Goal: Information Seeking & Learning: Find specific fact

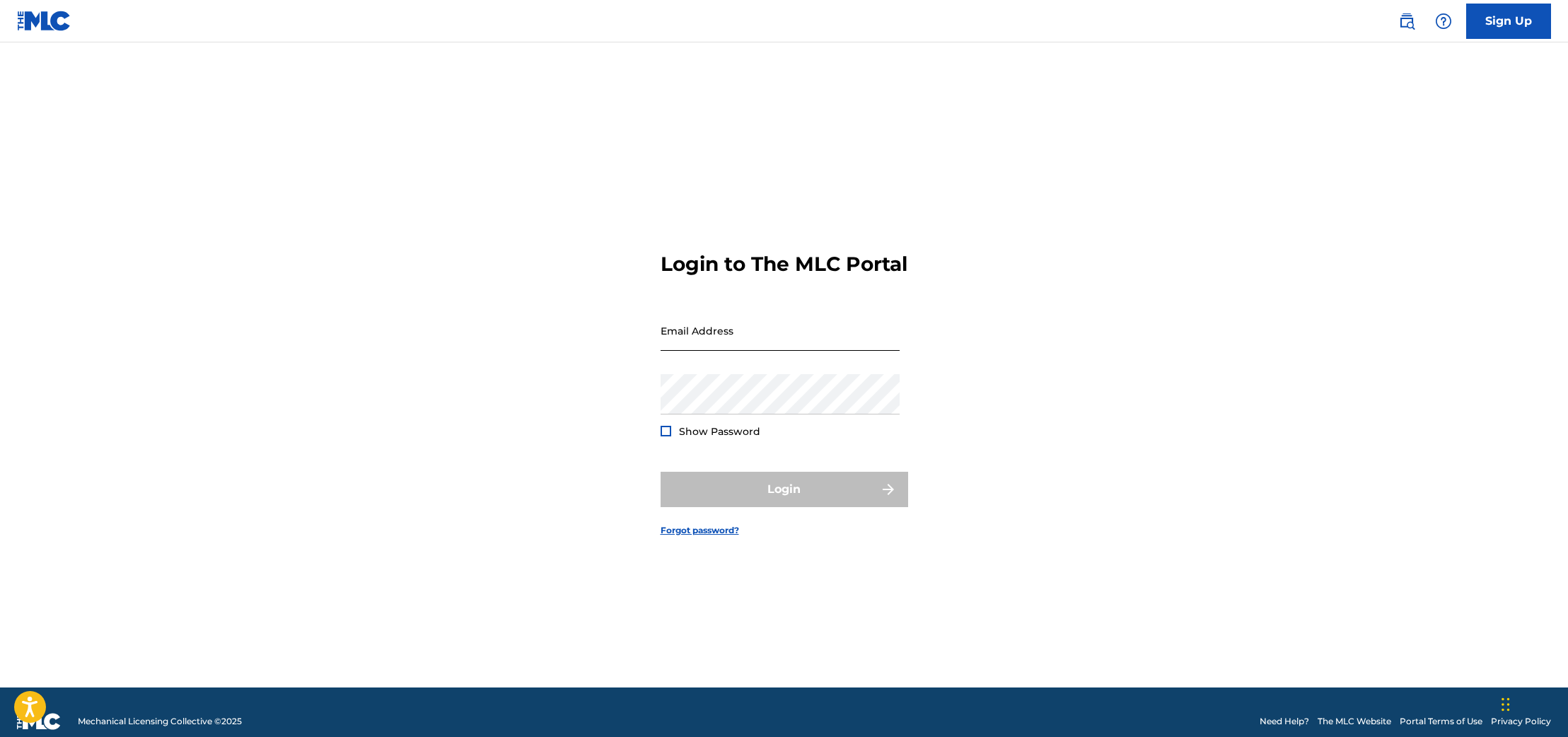
click at [763, 337] on input "Email Address" at bounding box center [780, 330] width 239 height 40
type input "[PERSON_NAME][EMAIL_ADDRESS][DOMAIN_NAME]"
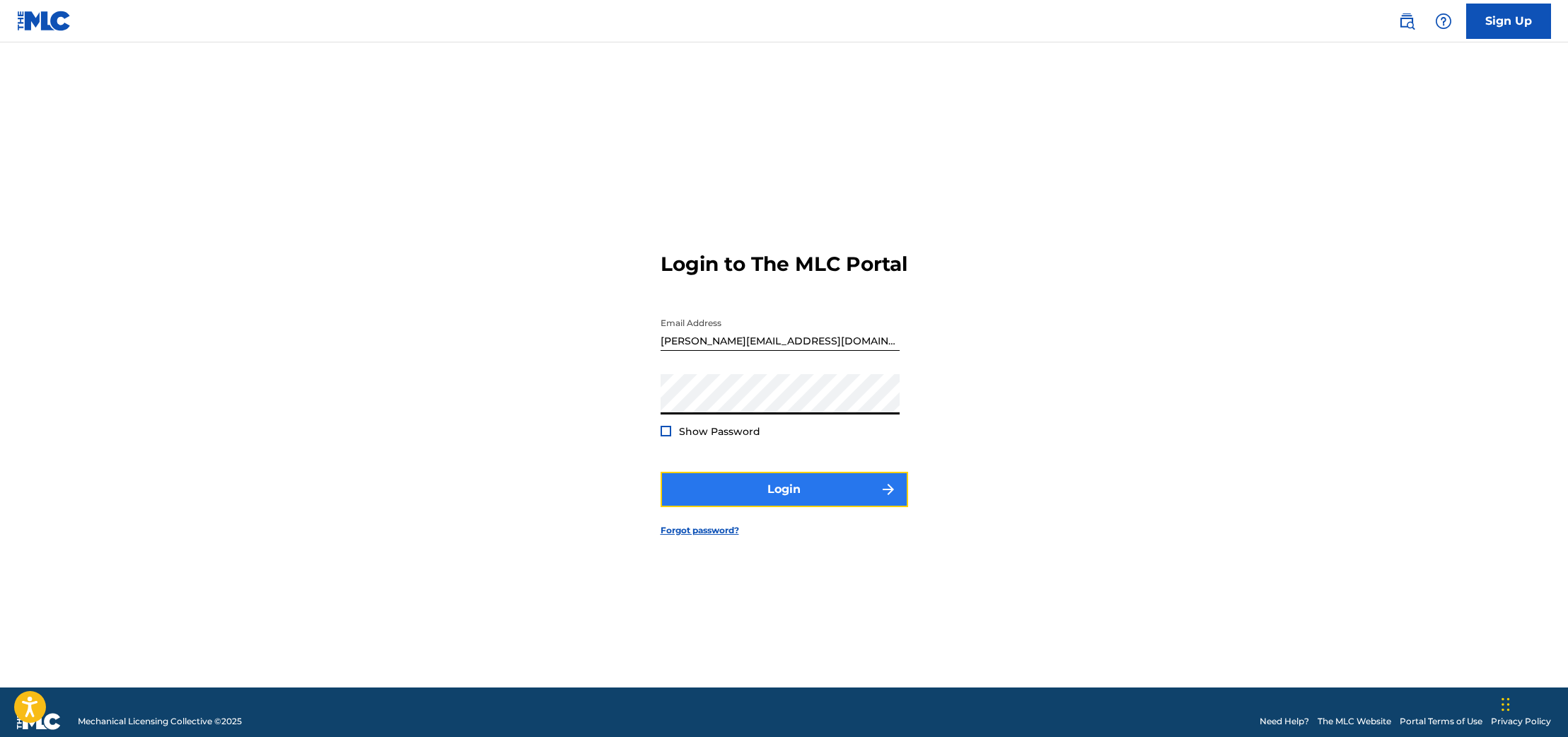
click at [767, 493] on button "Login" at bounding box center [784, 489] width 248 height 36
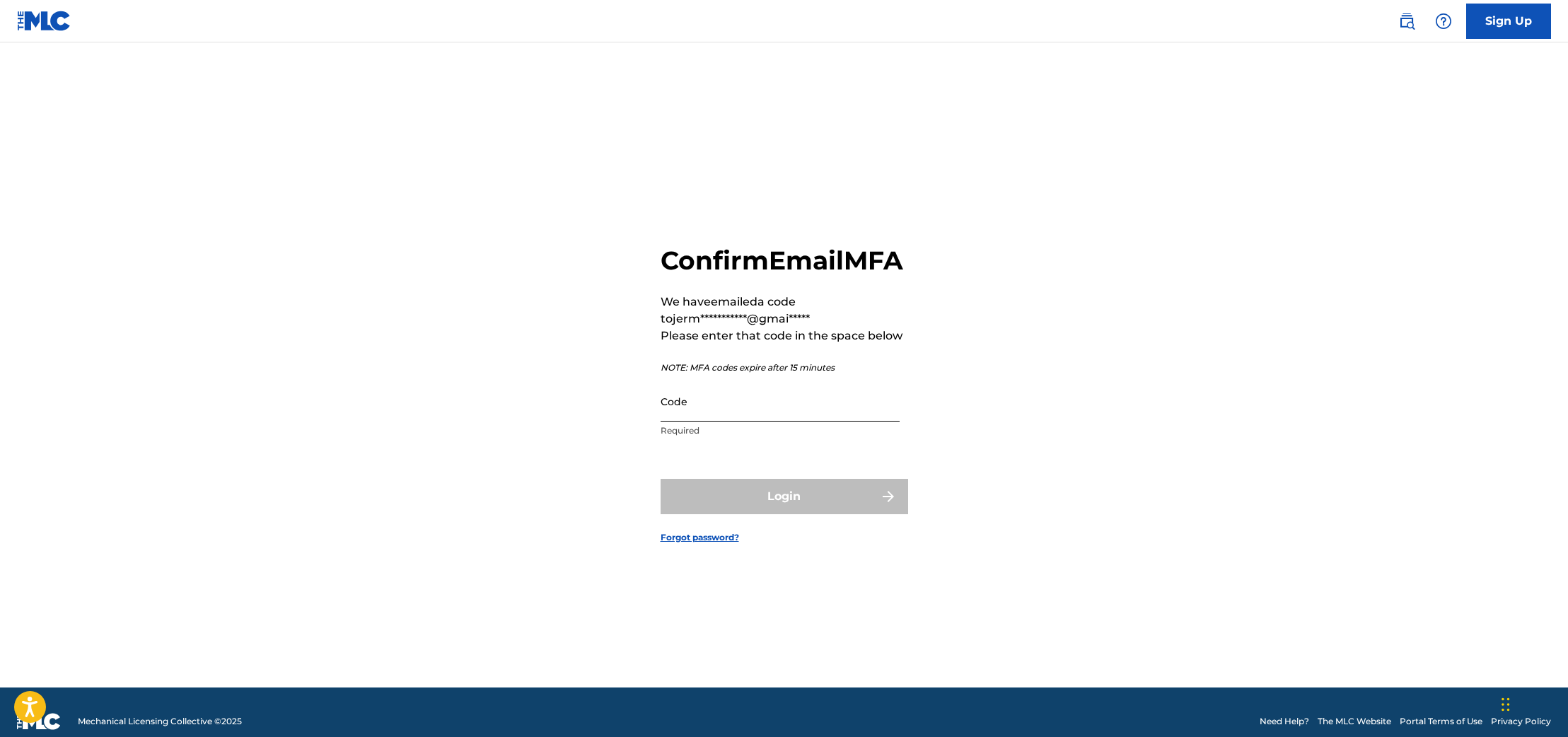
click at [805, 422] on input "Code" at bounding box center [780, 401] width 239 height 40
paste input "487397"
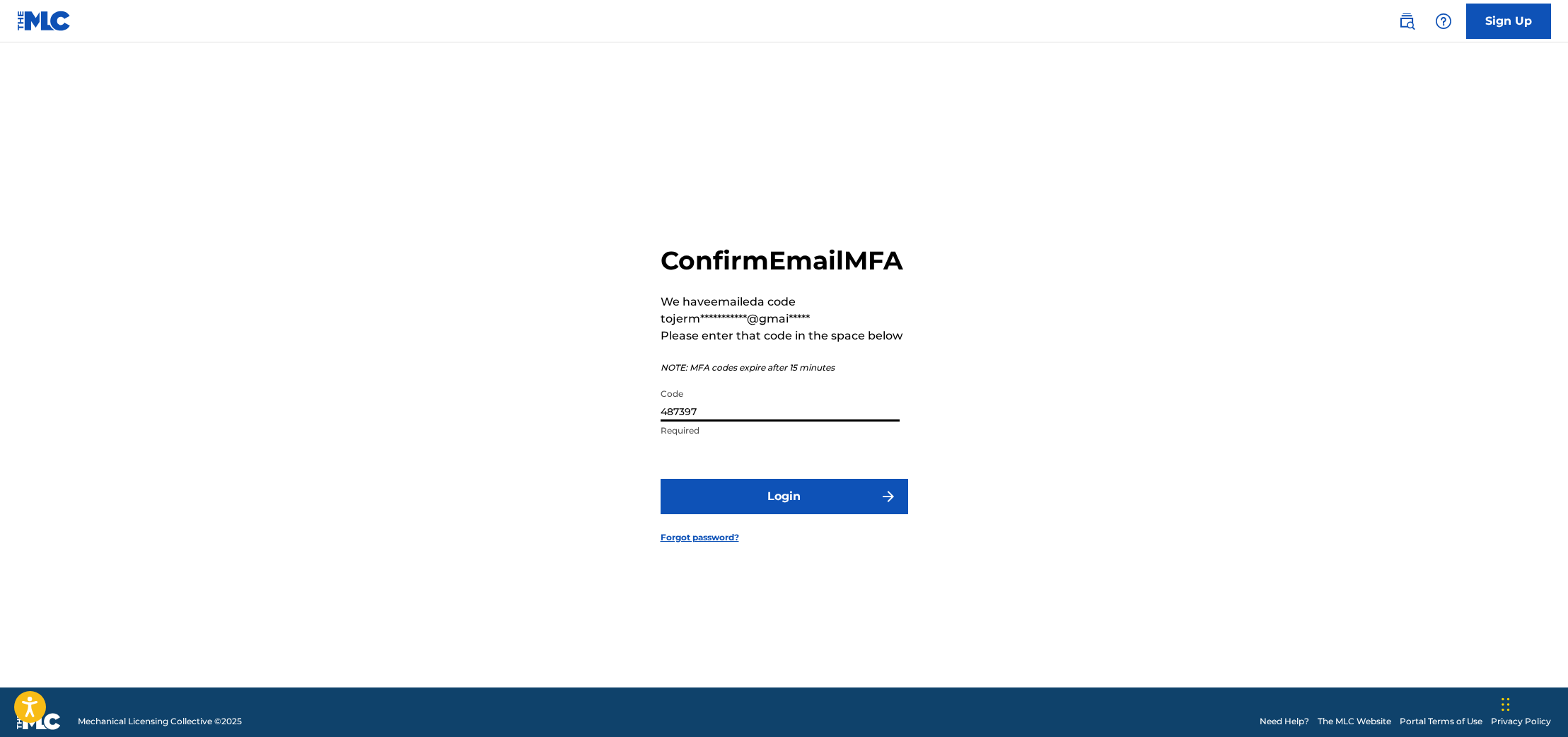
type input "487397"
click at [661, 478] on button "Login" at bounding box center [784, 496] width 248 height 36
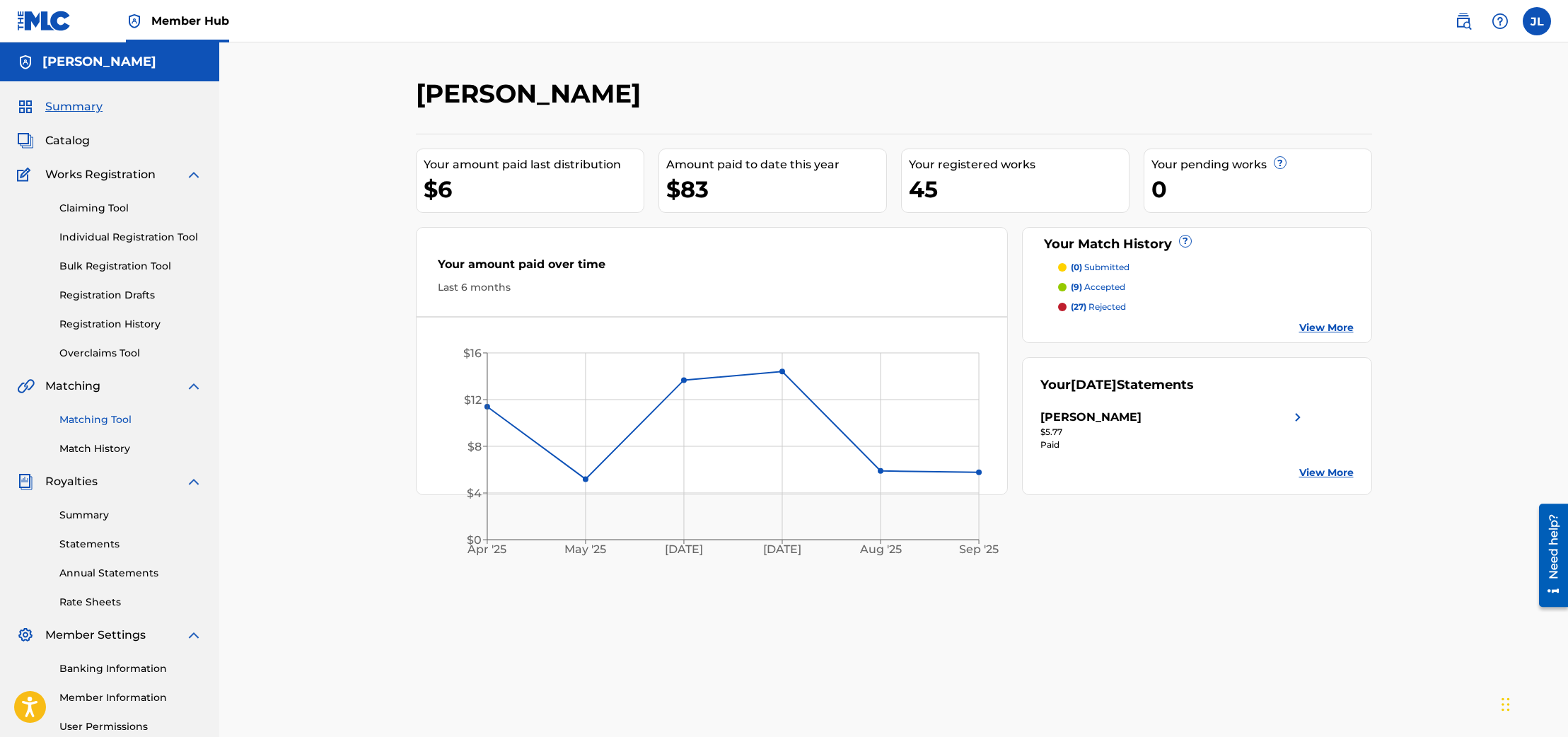
click at [104, 417] on link "Matching Tool" at bounding box center [131, 419] width 143 height 15
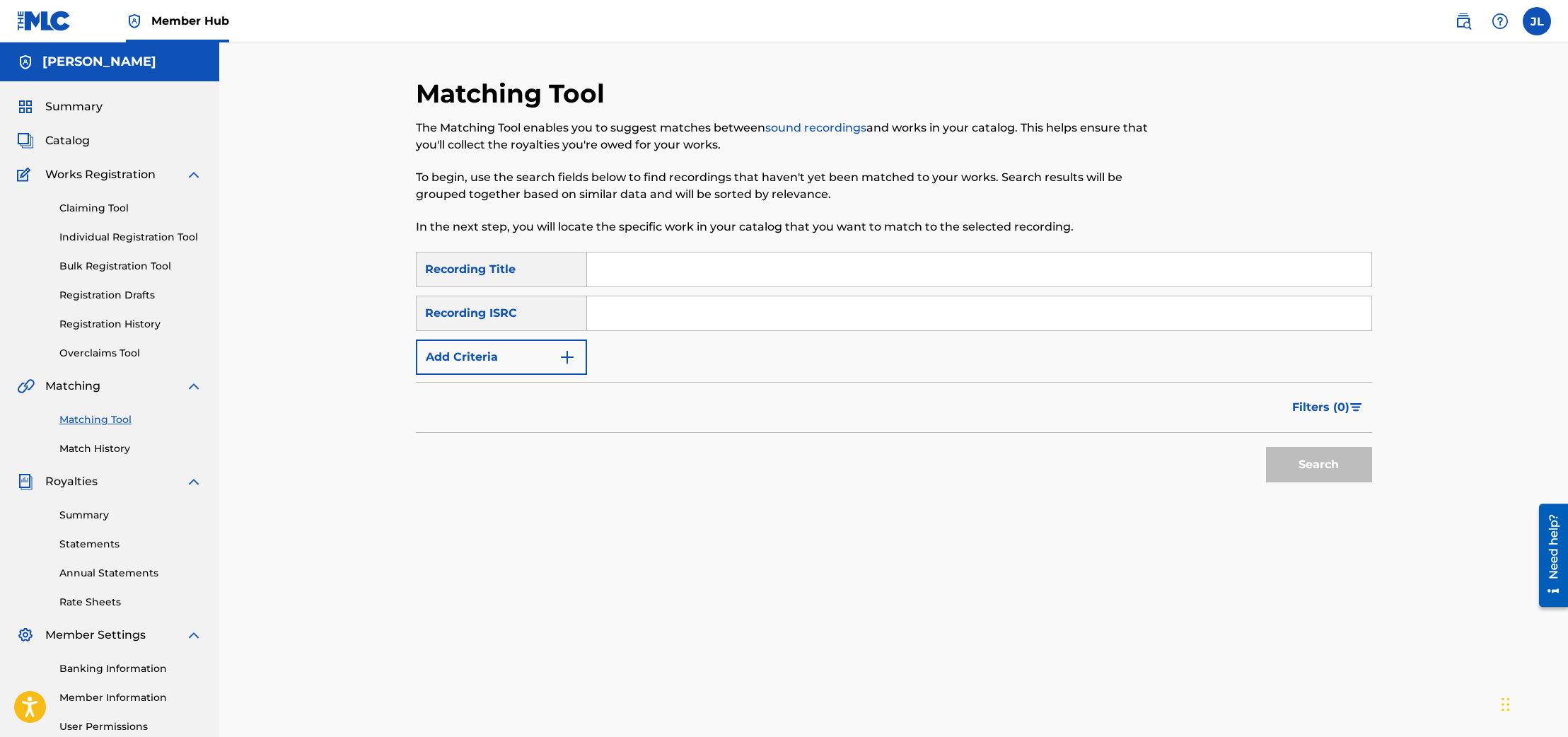
click at [658, 277] on input "Search Form" at bounding box center [979, 269] width 784 height 34
type input "wrong places"
click at [1266, 447] on button "Search" at bounding box center [1319, 465] width 106 height 36
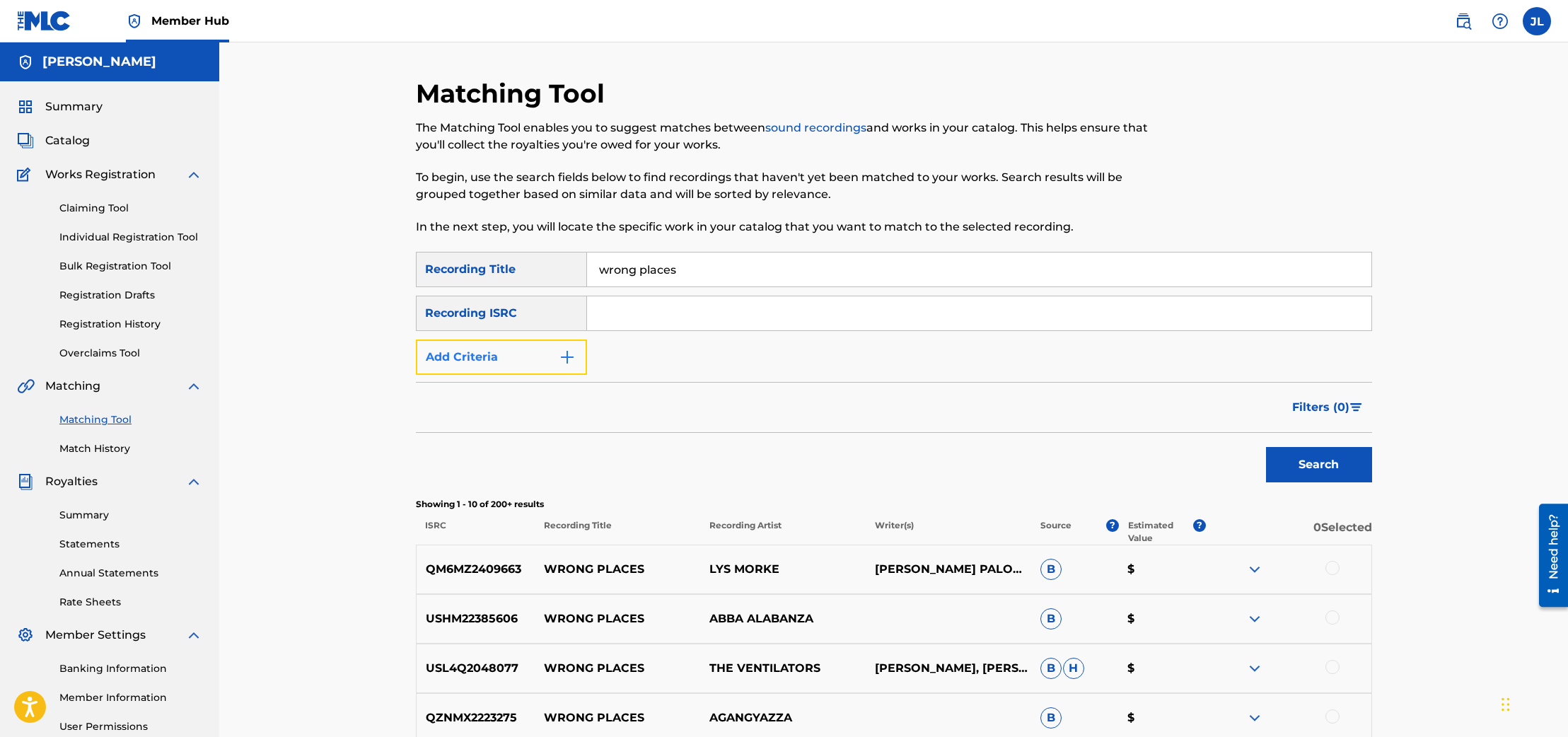
click at [570, 355] on img "Search Form" at bounding box center [567, 357] width 17 height 17
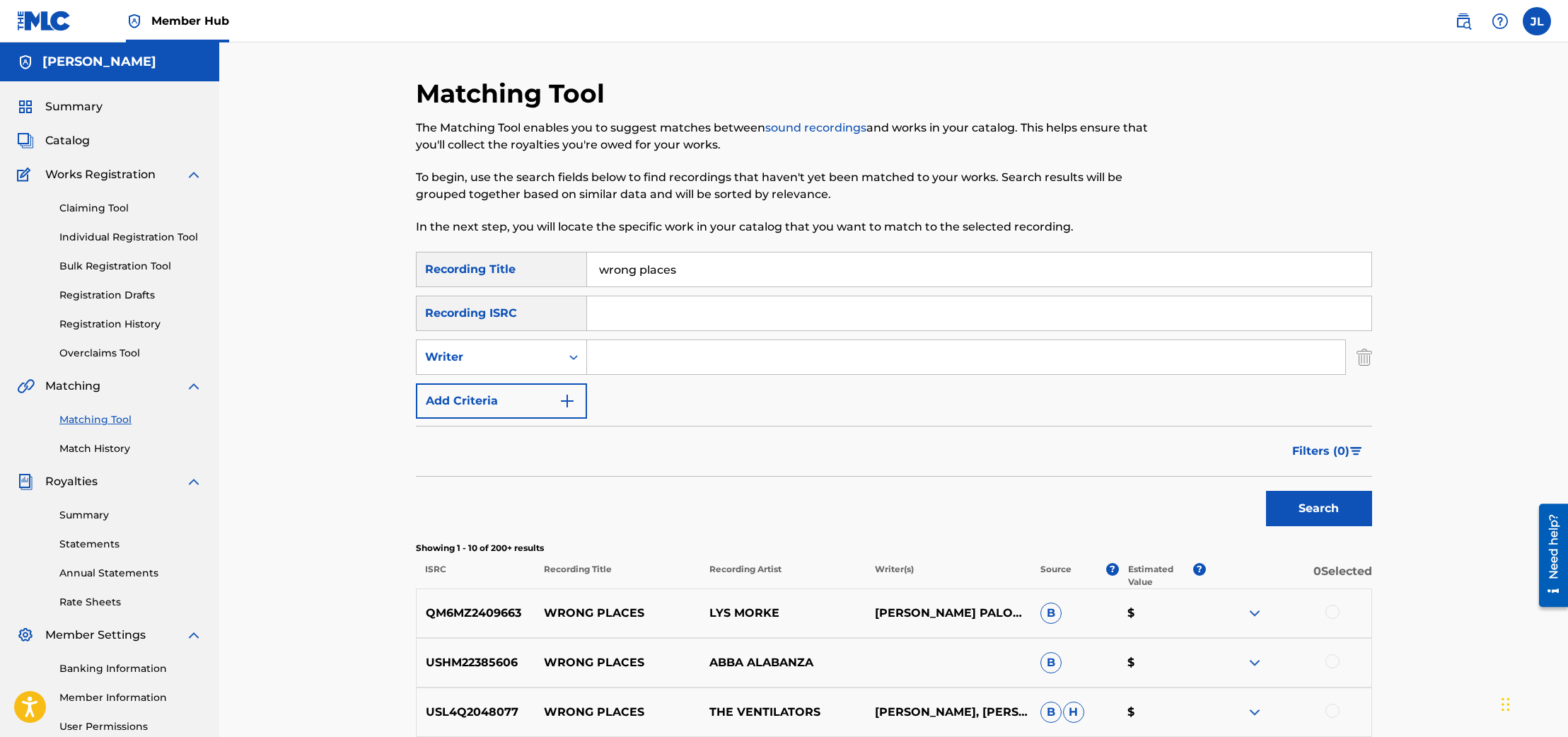
click at [612, 355] on input "Search Form" at bounding box center [966, 357] width 758 height 34
type input "wil ease"
click at [1266, 491] on button "Search" at bounding box center [1319, 508] width 106 height 36
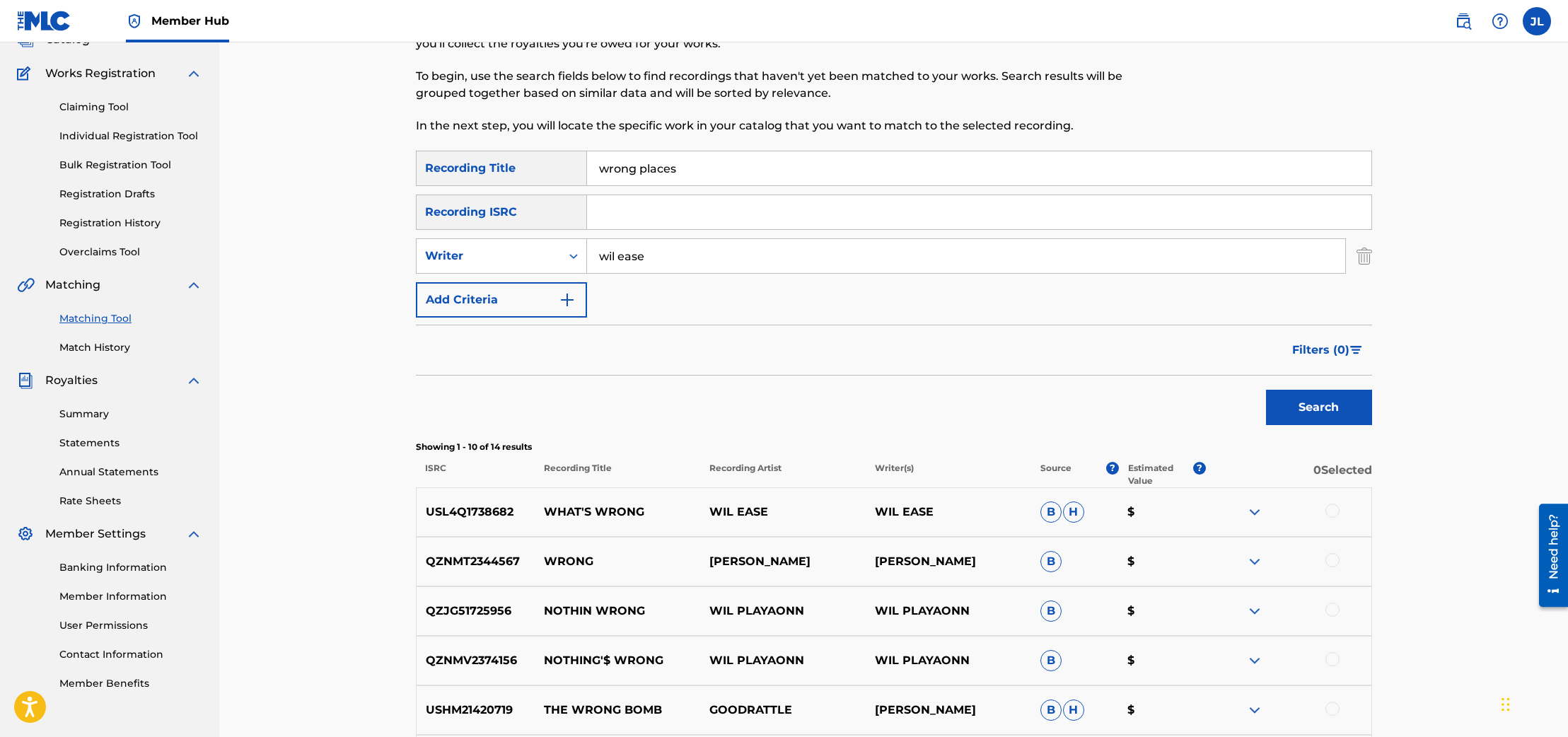
scroll to position [92, 0]
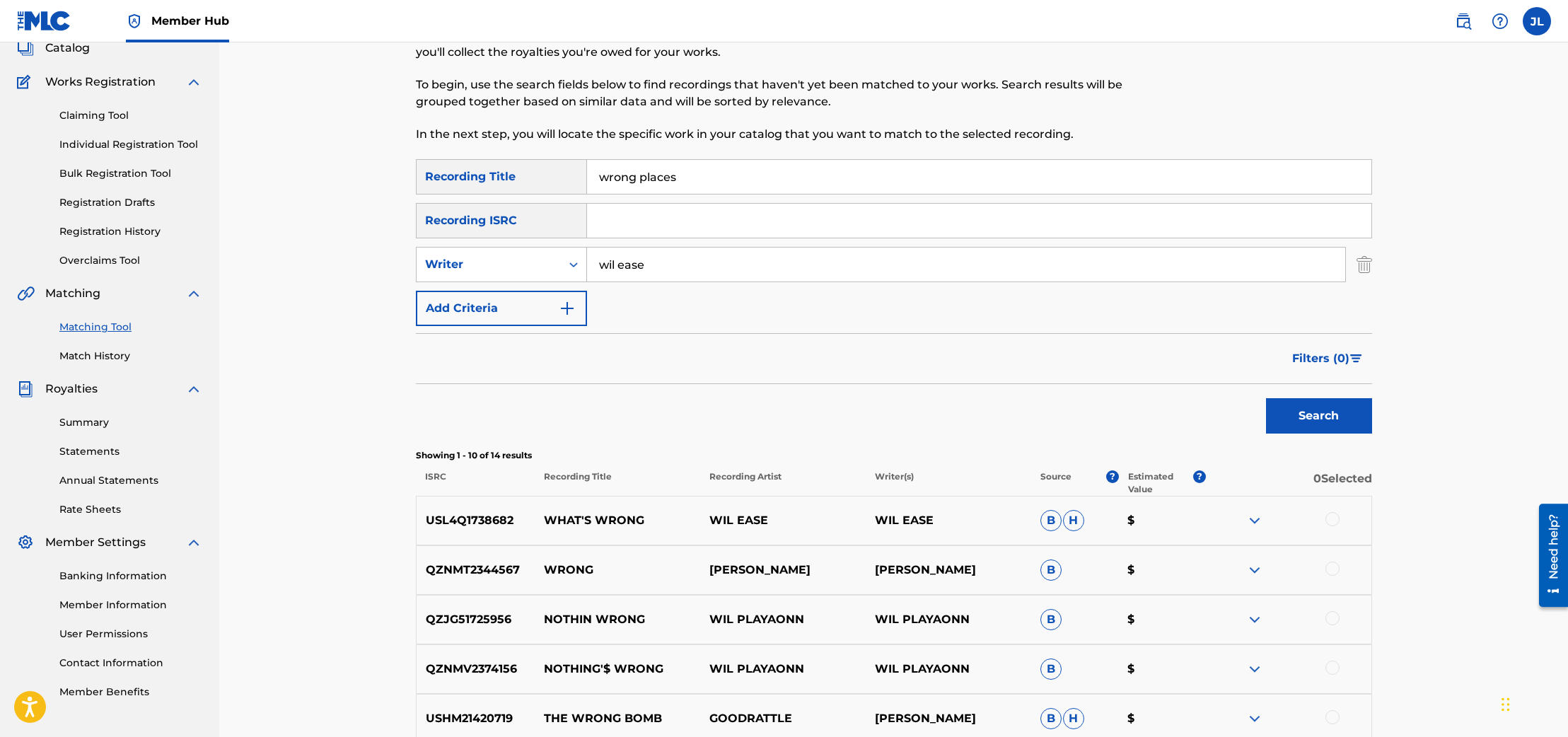
drag, startPoint x: 682, startPoint y: 180, endPoint x: 559, endPoint y: 164, distance: 124.0
click at [559, 164] on div "SearchWithCriteriaee539091-4a46-40c2-a6b4-8c100eb1f3c2 Recording Title wrong pl…" at bounding box center [894, 176] width 956 height 36
click at [1266, 398] on button "Search" at bounding box center [1319, 416] width 106 height 36
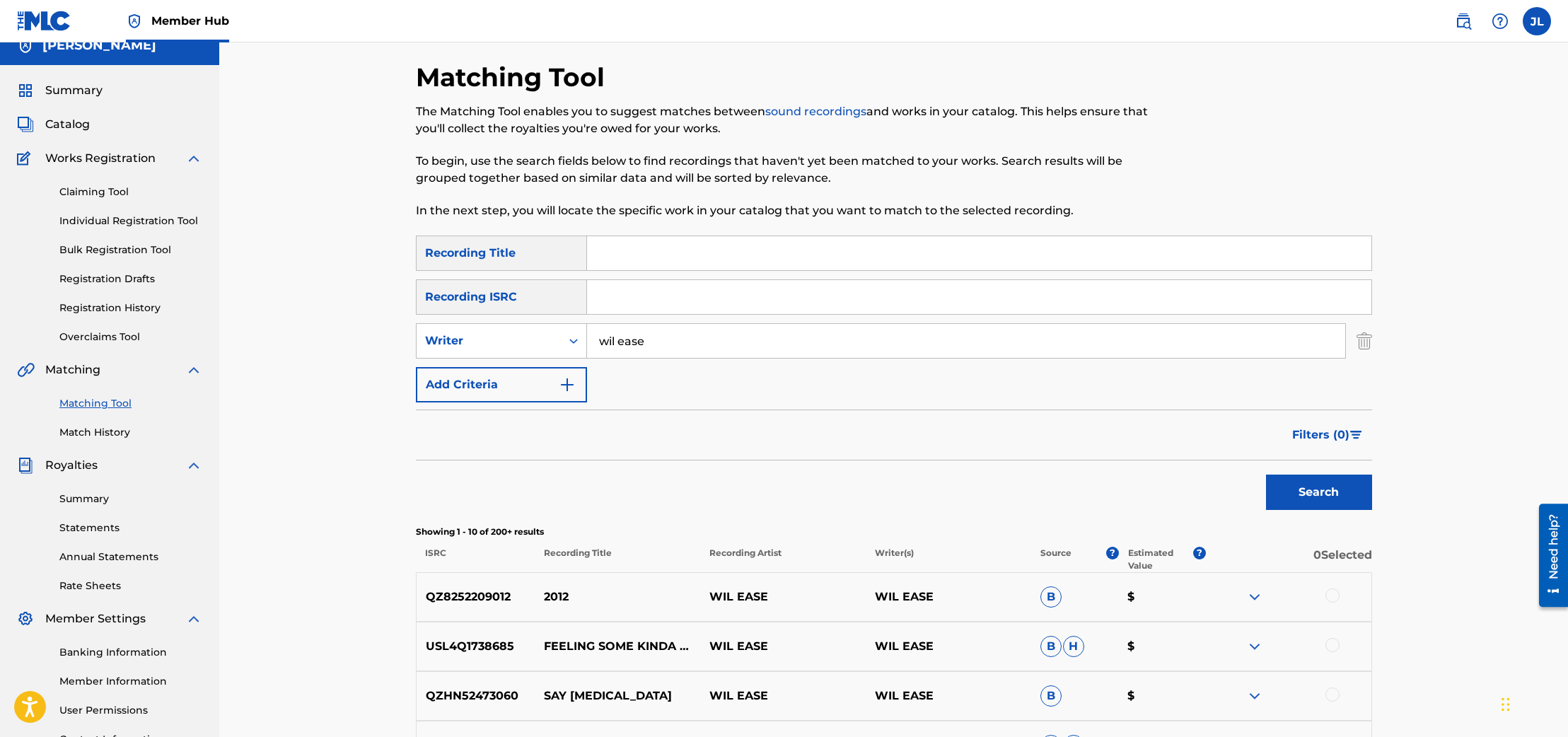
scroll to position [0, 0]
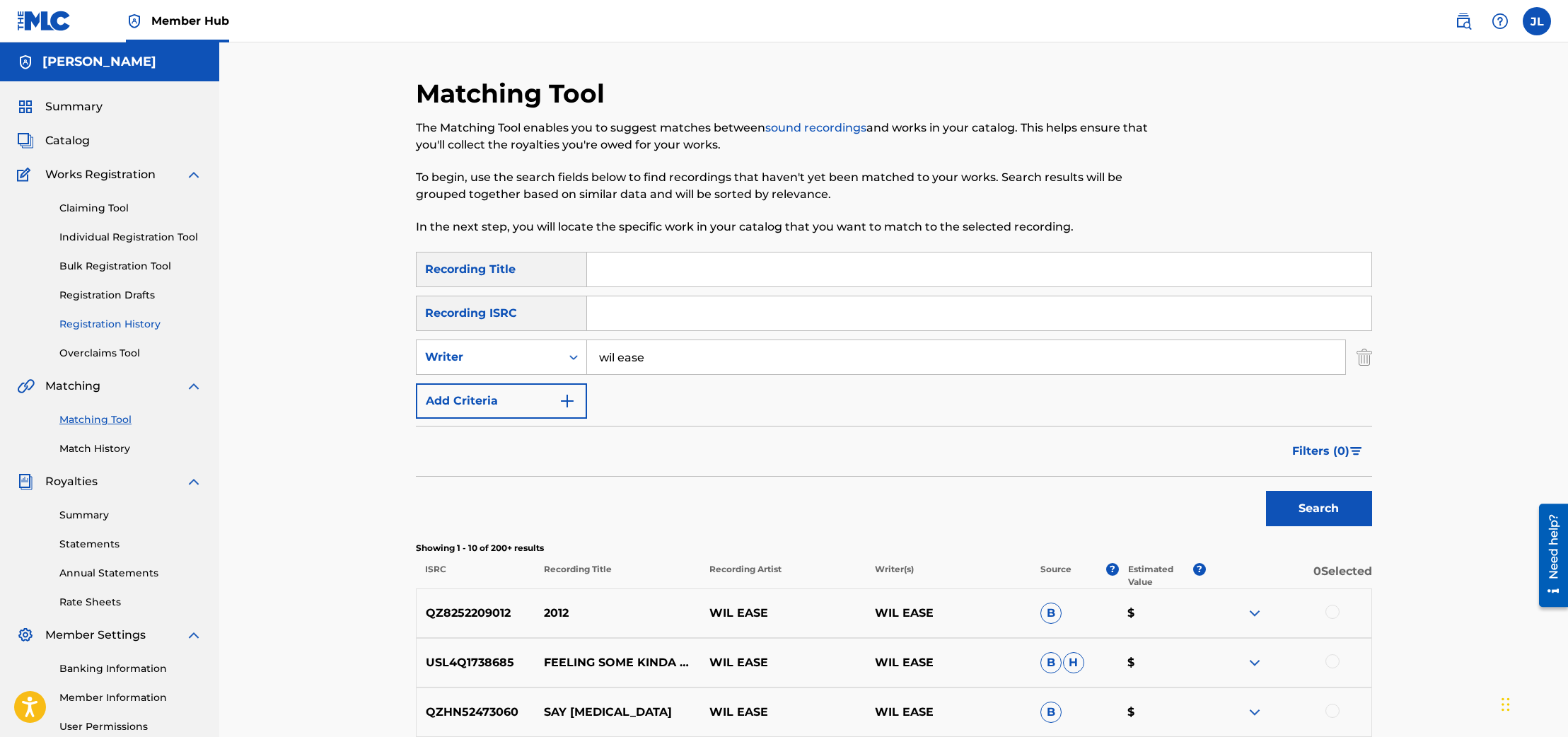
click at [110, 319] on link "Registration History" at bounding box center [131, 324] width 143 height 15
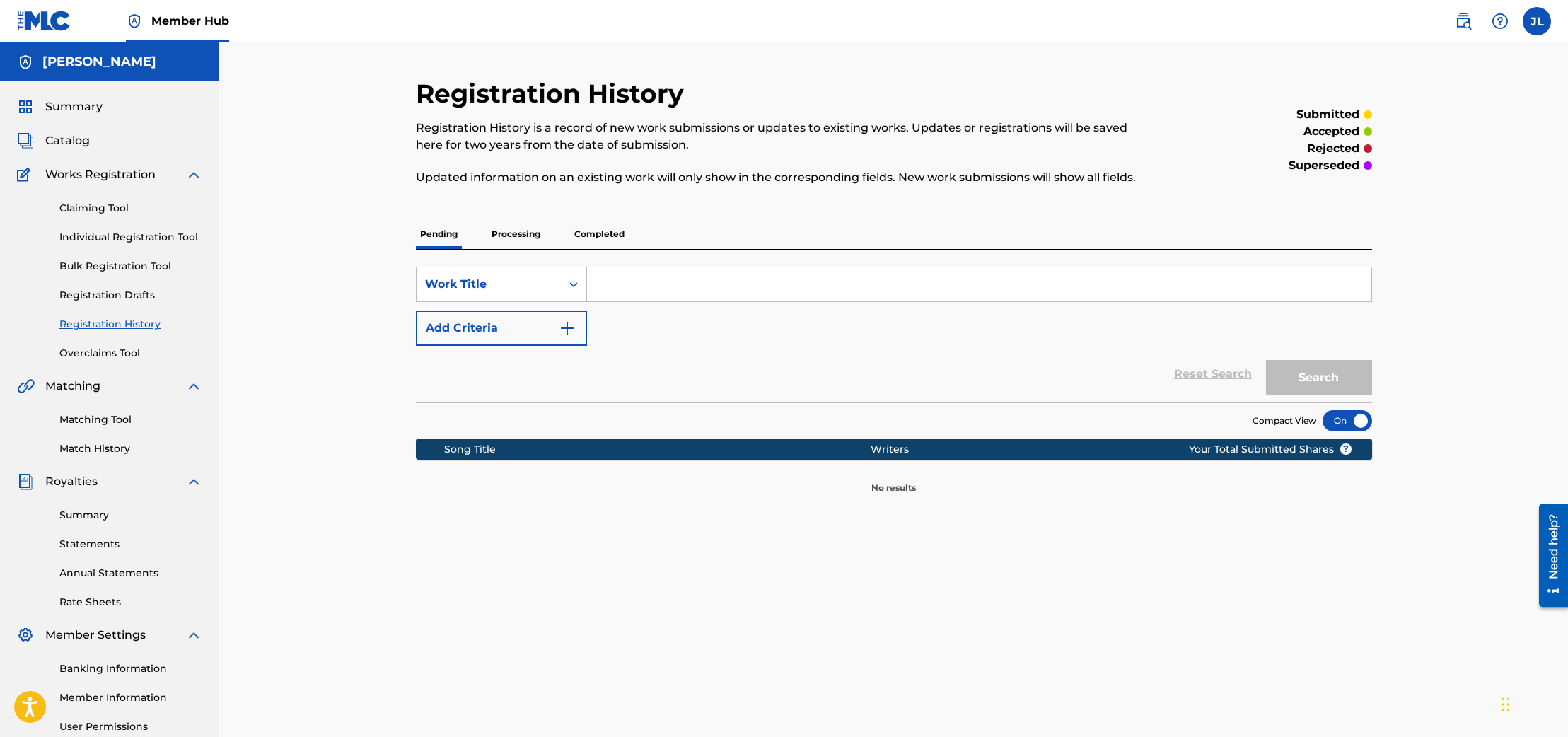
click at [580, 229] on p "Completed" at bounding box center [599, 234] width 59 height 30
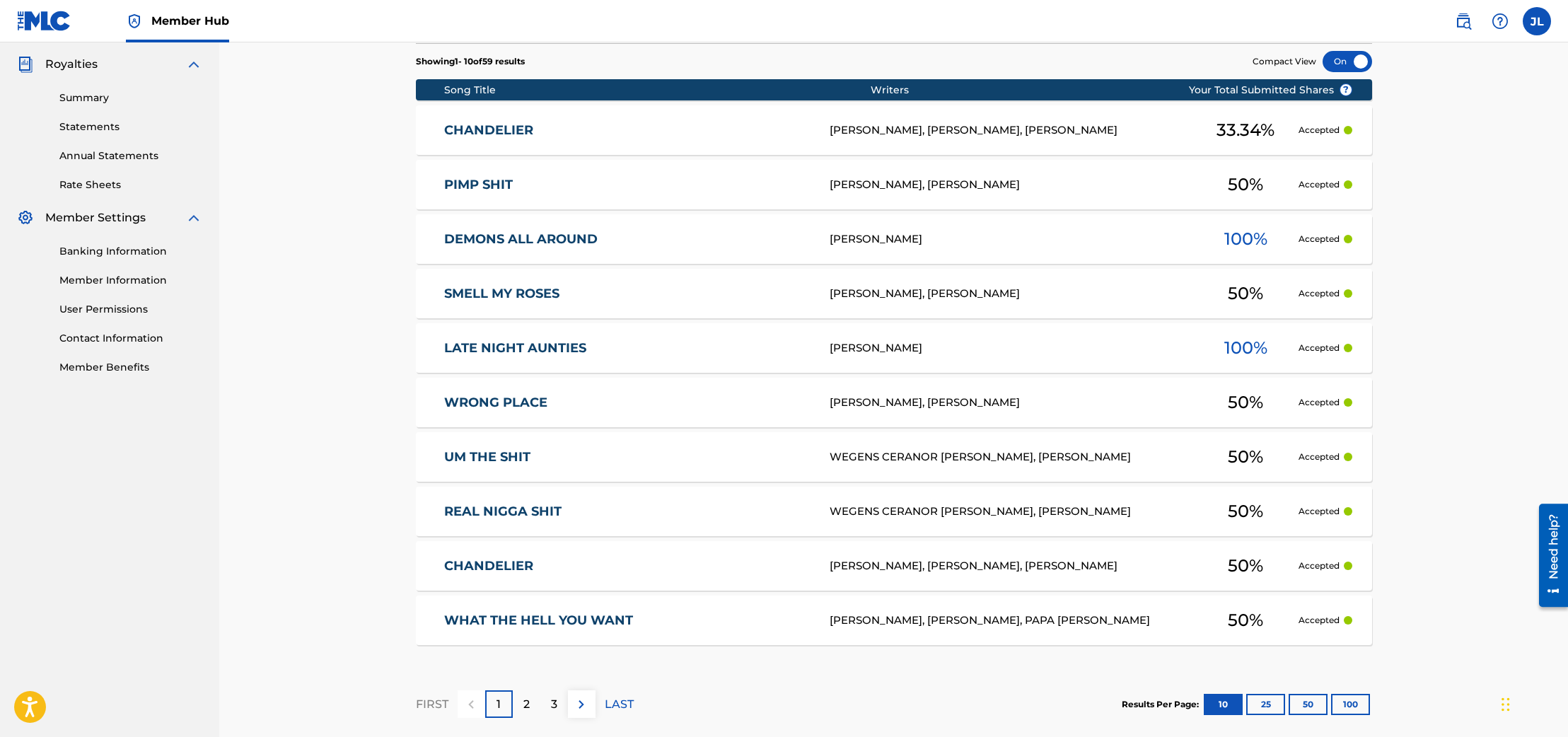
scroll to position [417, 0]
click at [533, 399] on link "WRONG PLACE" at bounding box center [627, 403] width 366 height 16
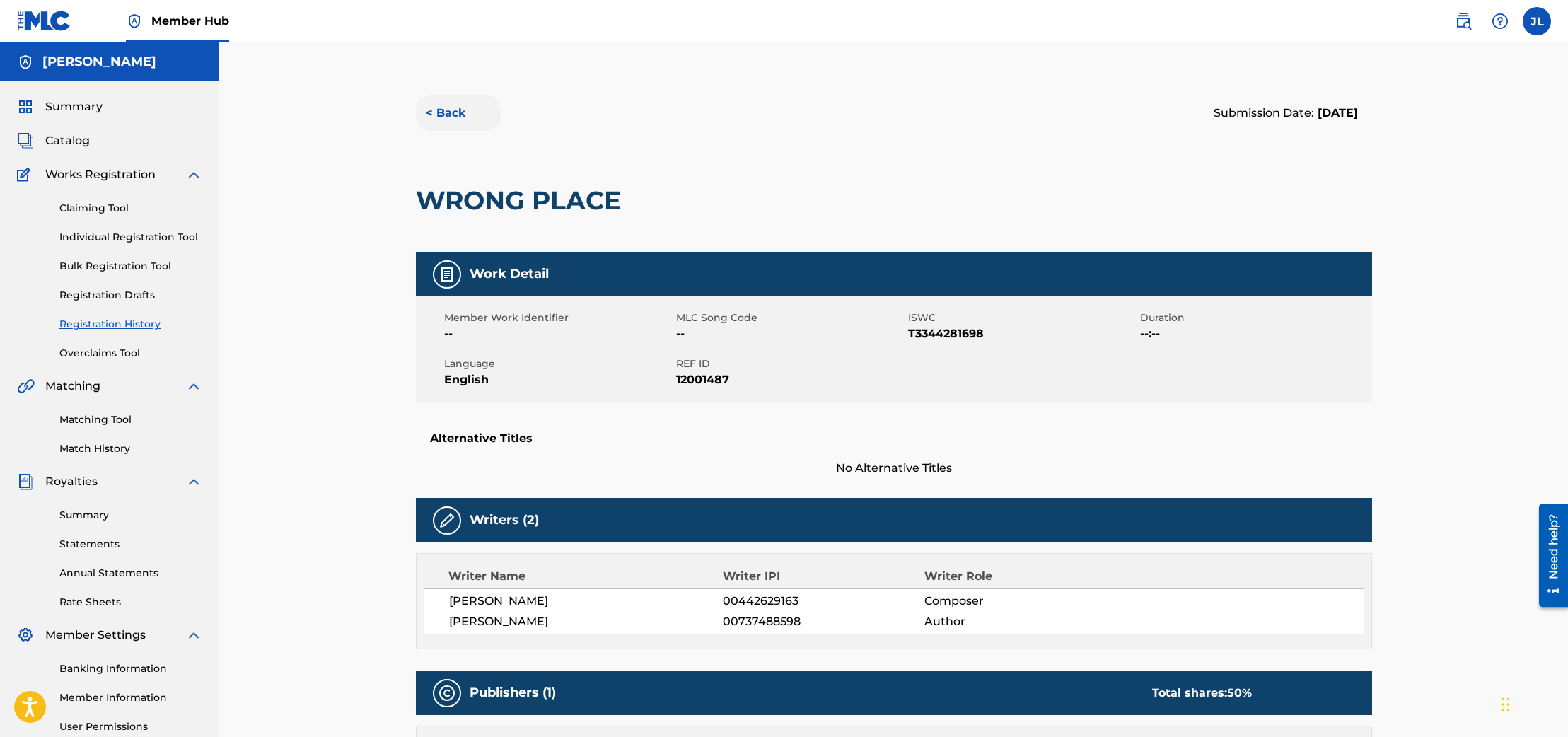
click at [444, 107] on button "< Back" at bounding box center [458, 113] width 85 height 36
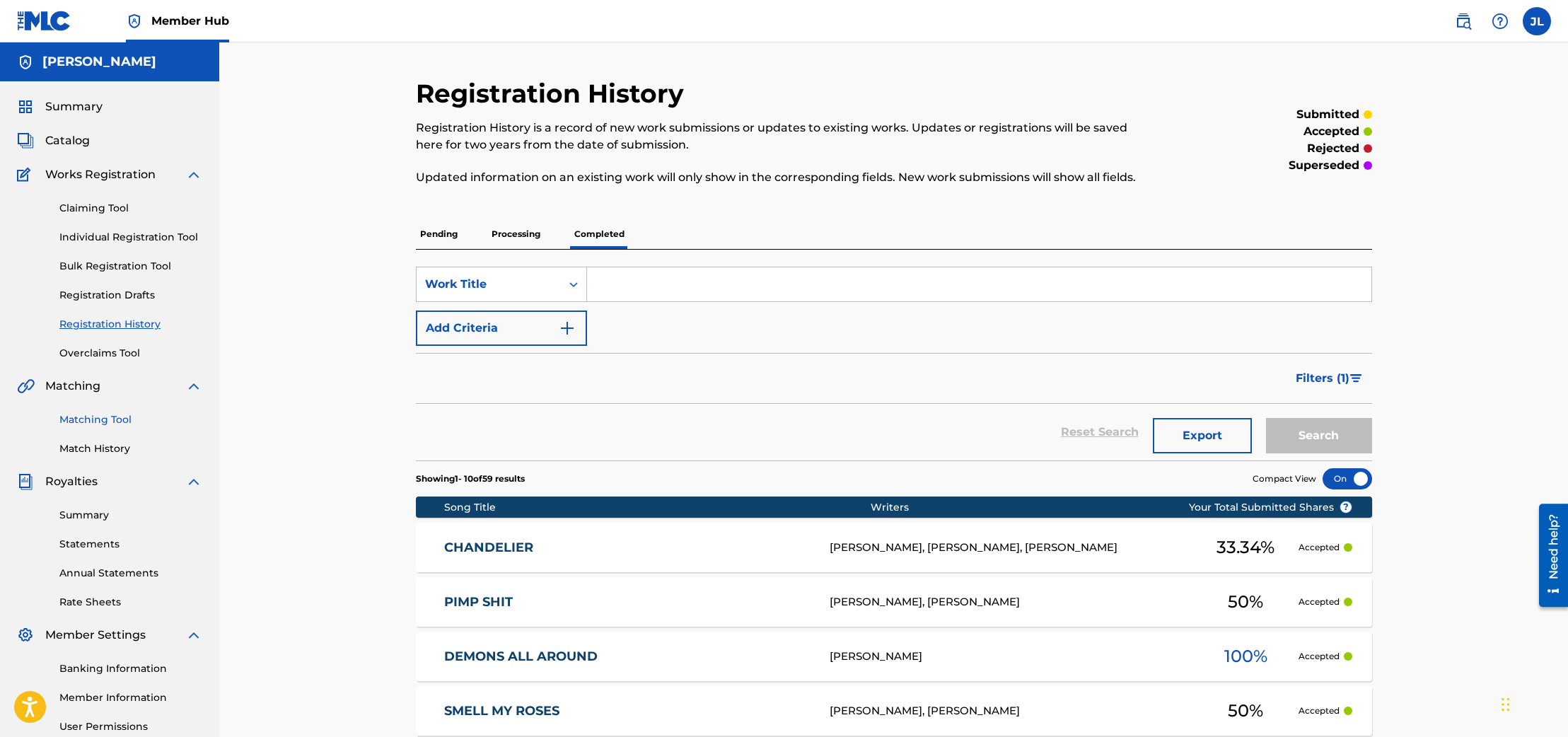
click at [88, 420] on link "Matching Tool" at bounding box center [131, 419] width 143 height 15
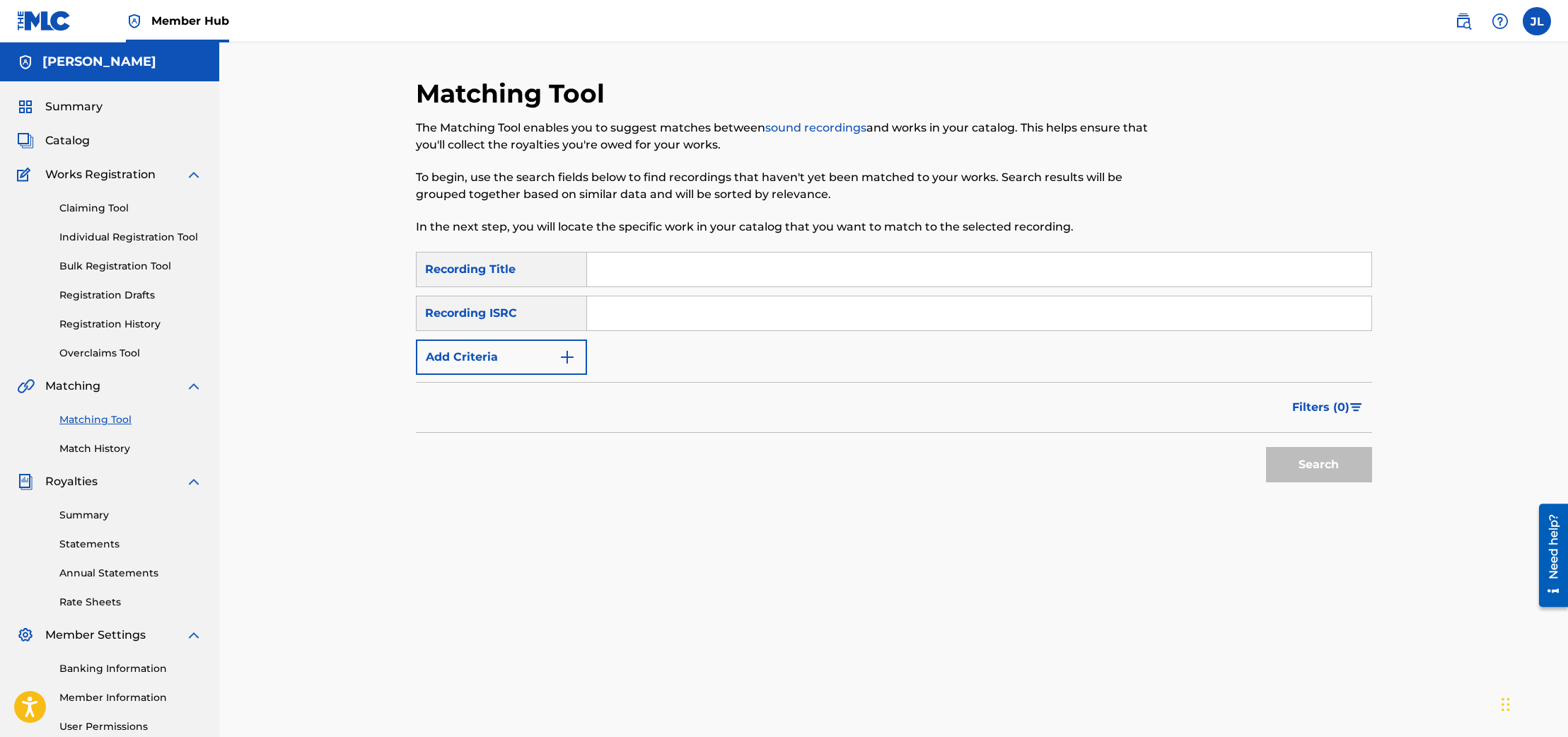
click at [671, 273] on input "Search Form" at bounding box center [979, 269] width 784 height 34
click at [646, 308] on input "Search Form" at bounding box center [979, 313] width 784 height 34
click at [588, 353] on div "SearchWithCriteriaee539091-4a46-40c2-a6b4-8c100eb1f3c2 Recording Title SearchWi…" at bounding box center [894, 313] width 956 height 123
click at [578, 357] on button "Add Criteria" at bounding box center [501, 357] width 171 height 36
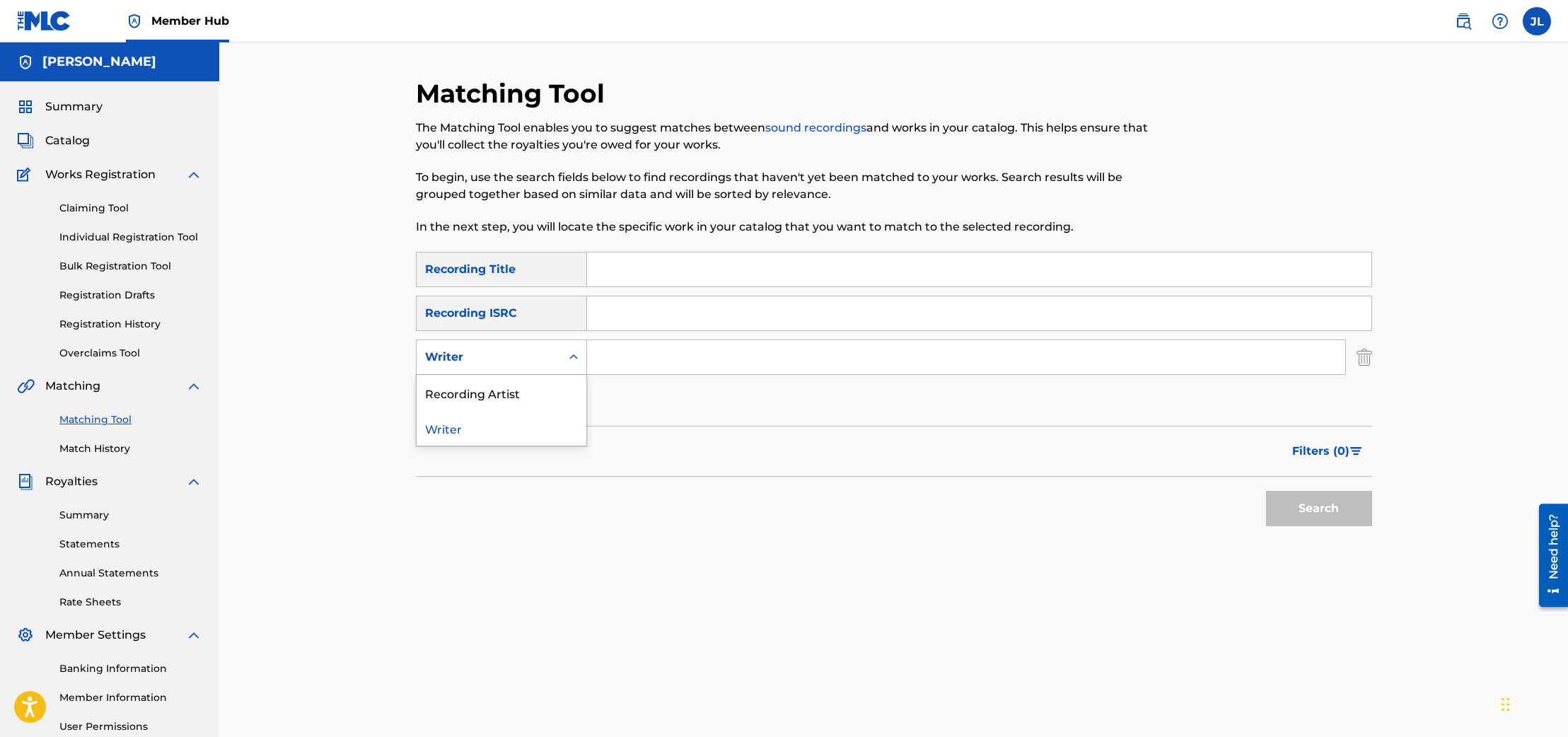
click at [567, 365] on div "Search Form" at bounding box center [573, 357] width 25 height 25
click at [562, 387] on div "Recording Artist" at bounding box center [501, 393] width 170 height 36
click at [651, 366] on input "Search Form" at bounding box center [966, 357] width 758 height 34
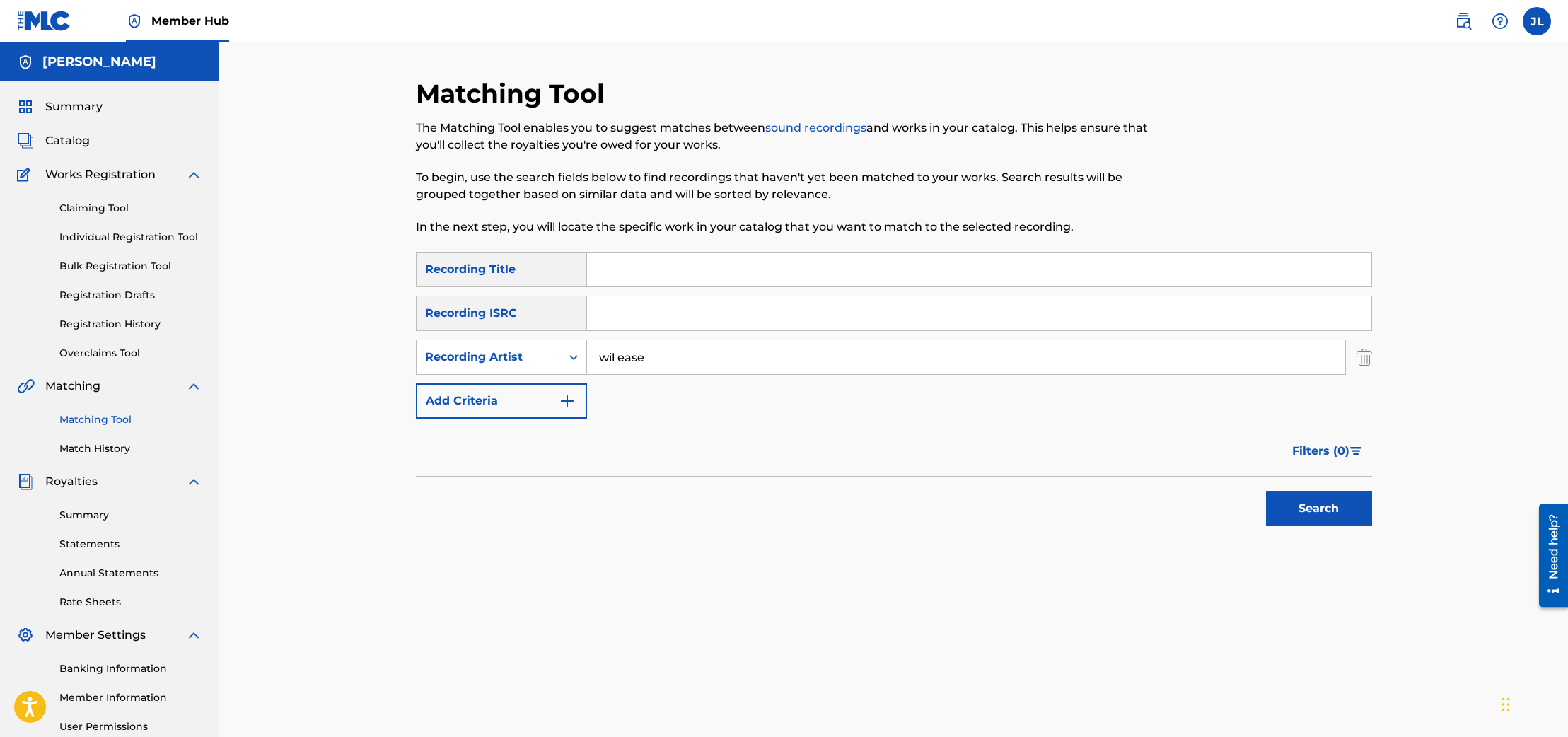
type input "wil ease"
click at [1266, 491] on button "Search" at bounding box center [1319, 508] width 106 height 36
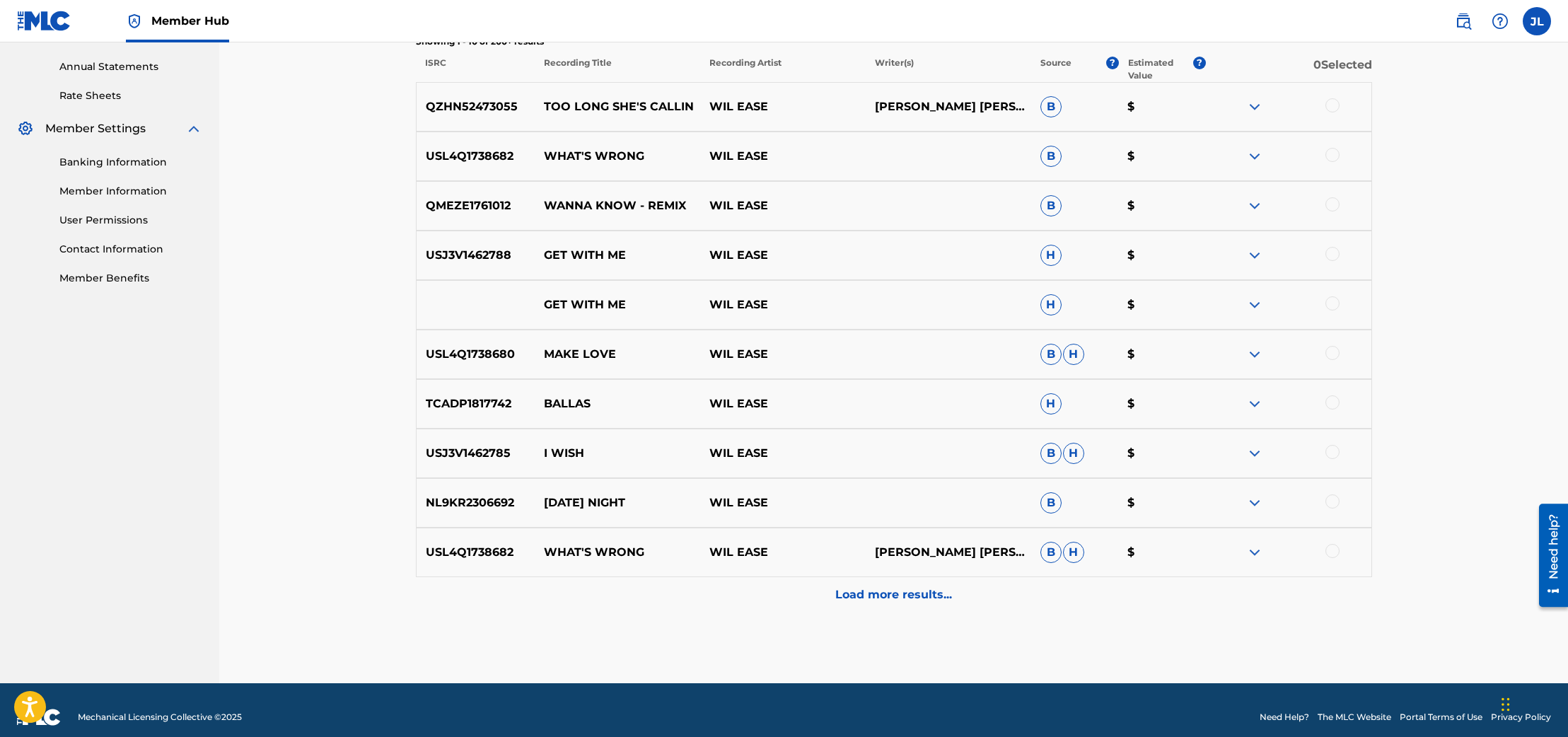
scroll to position [504, 0]
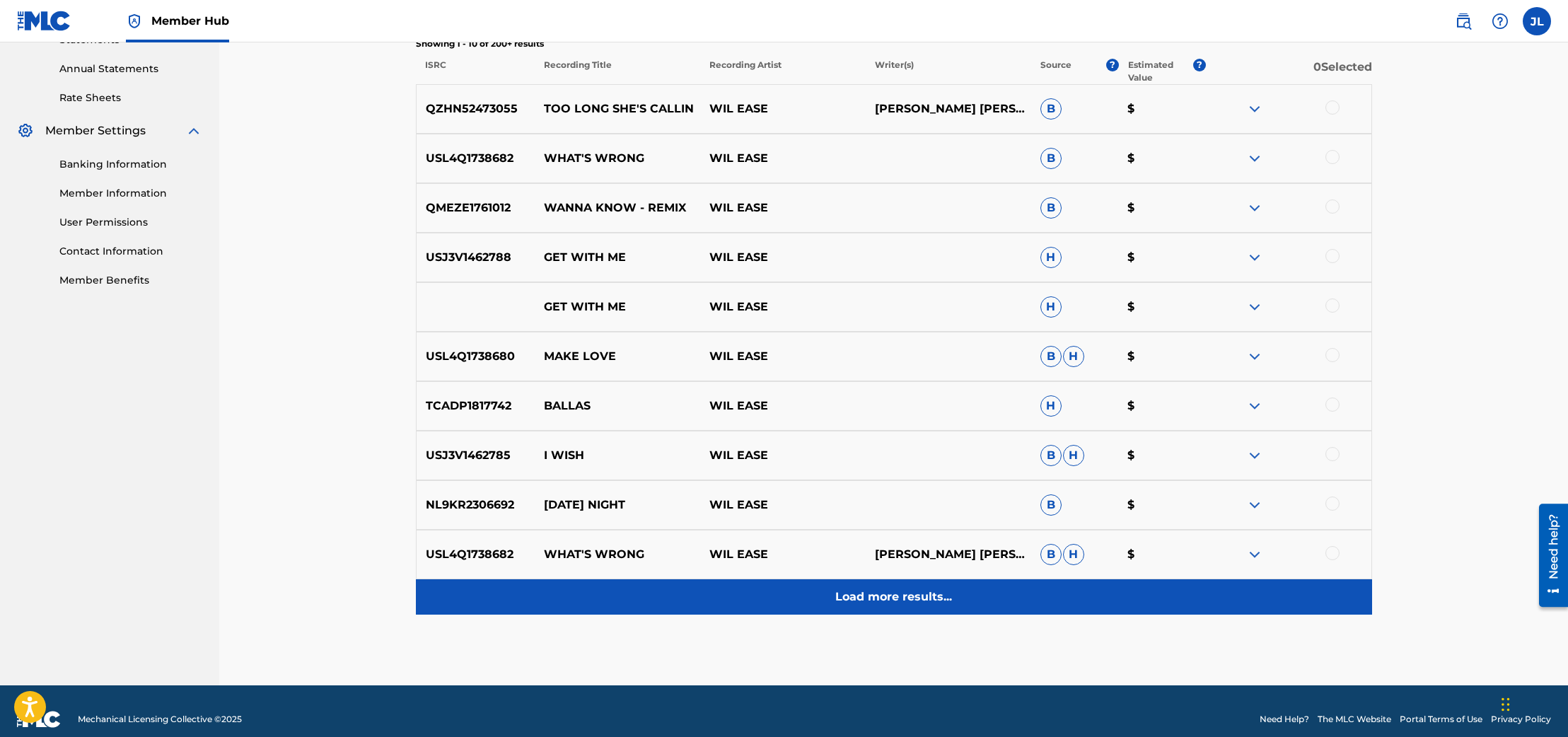
click at [907, 592] on p "Load more results..." at bounding box center [894, 596] width 117 height 17
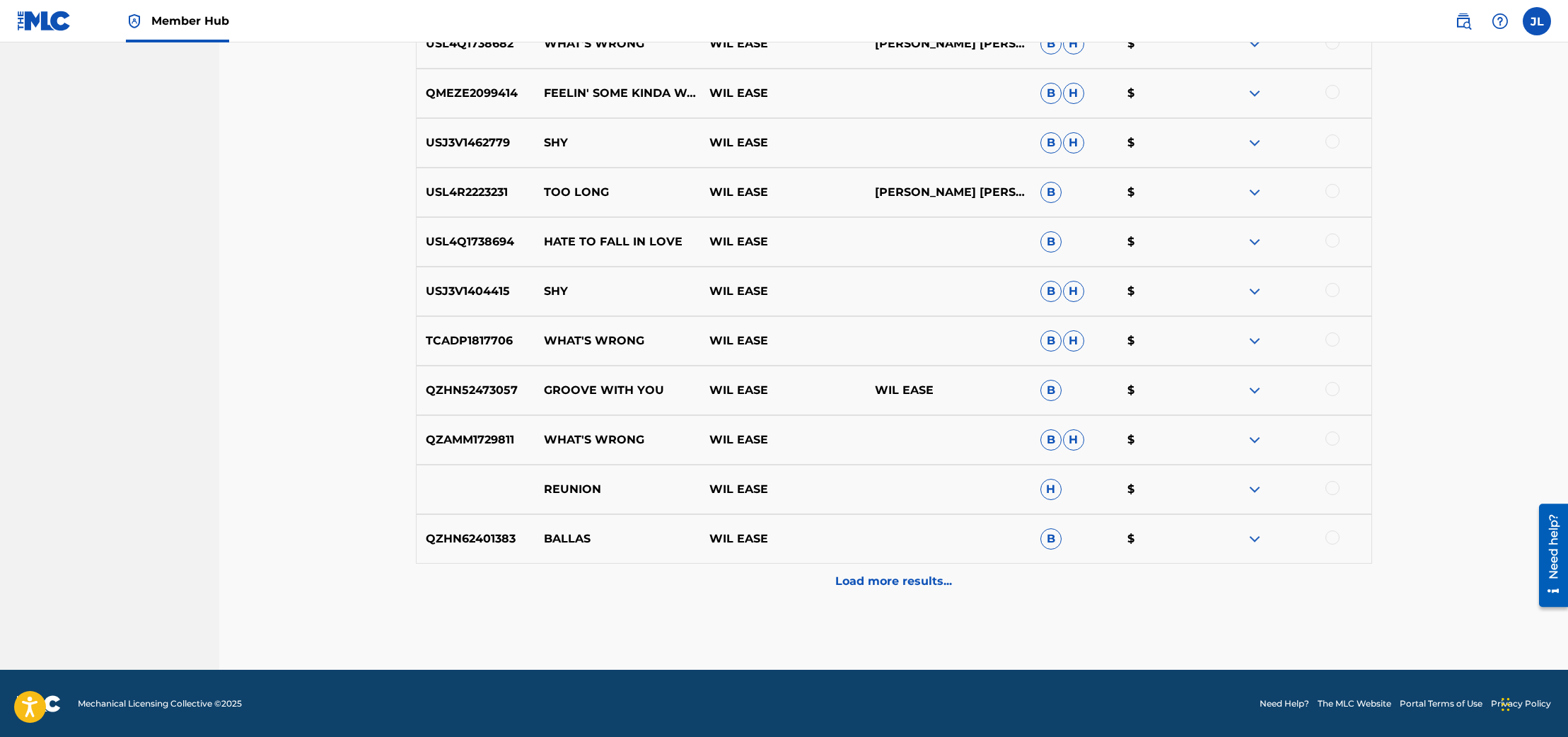
scroll to position [1015, 0]
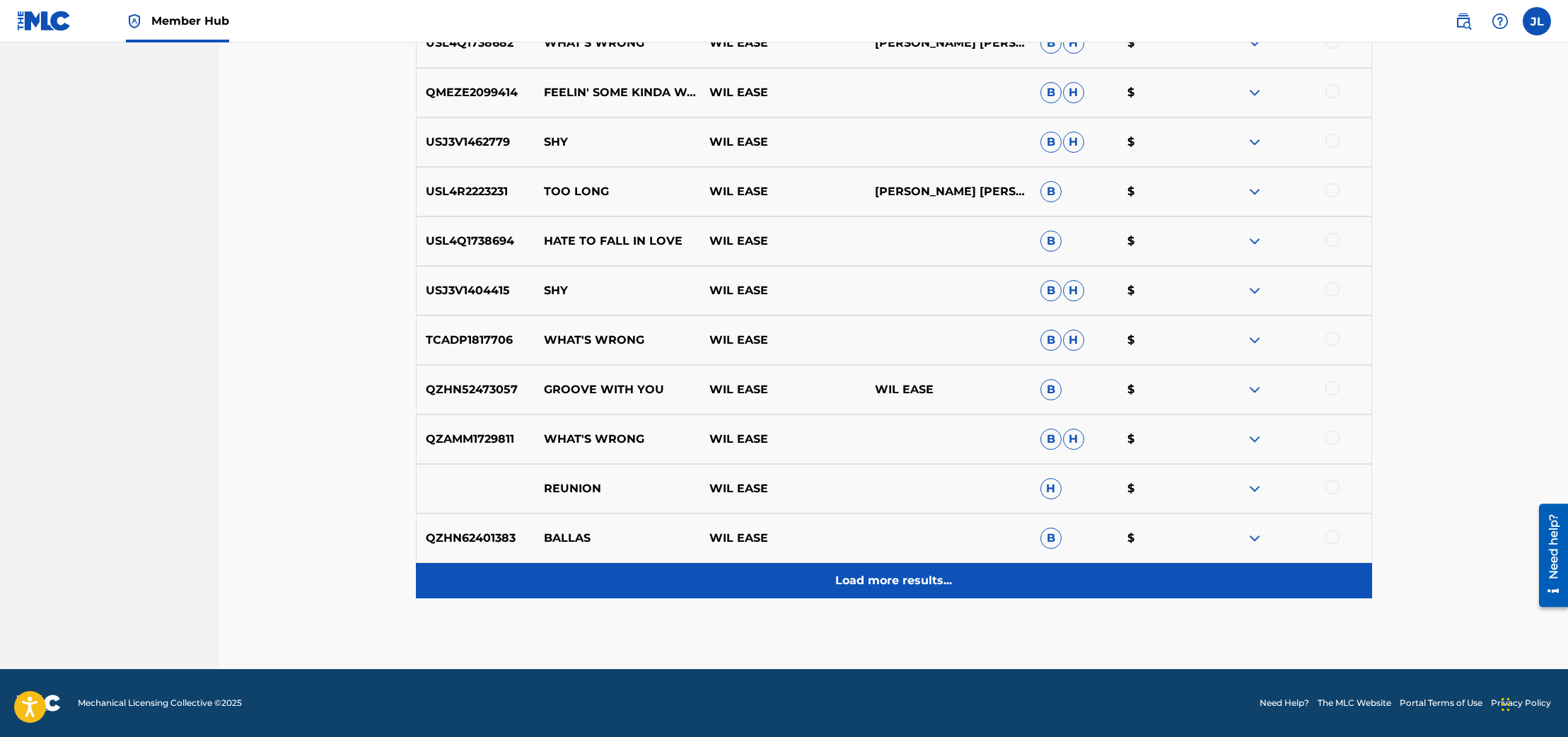
click at [879, 571] on div "Load more results..." at bounding box center [894, 580] width 956 height 36
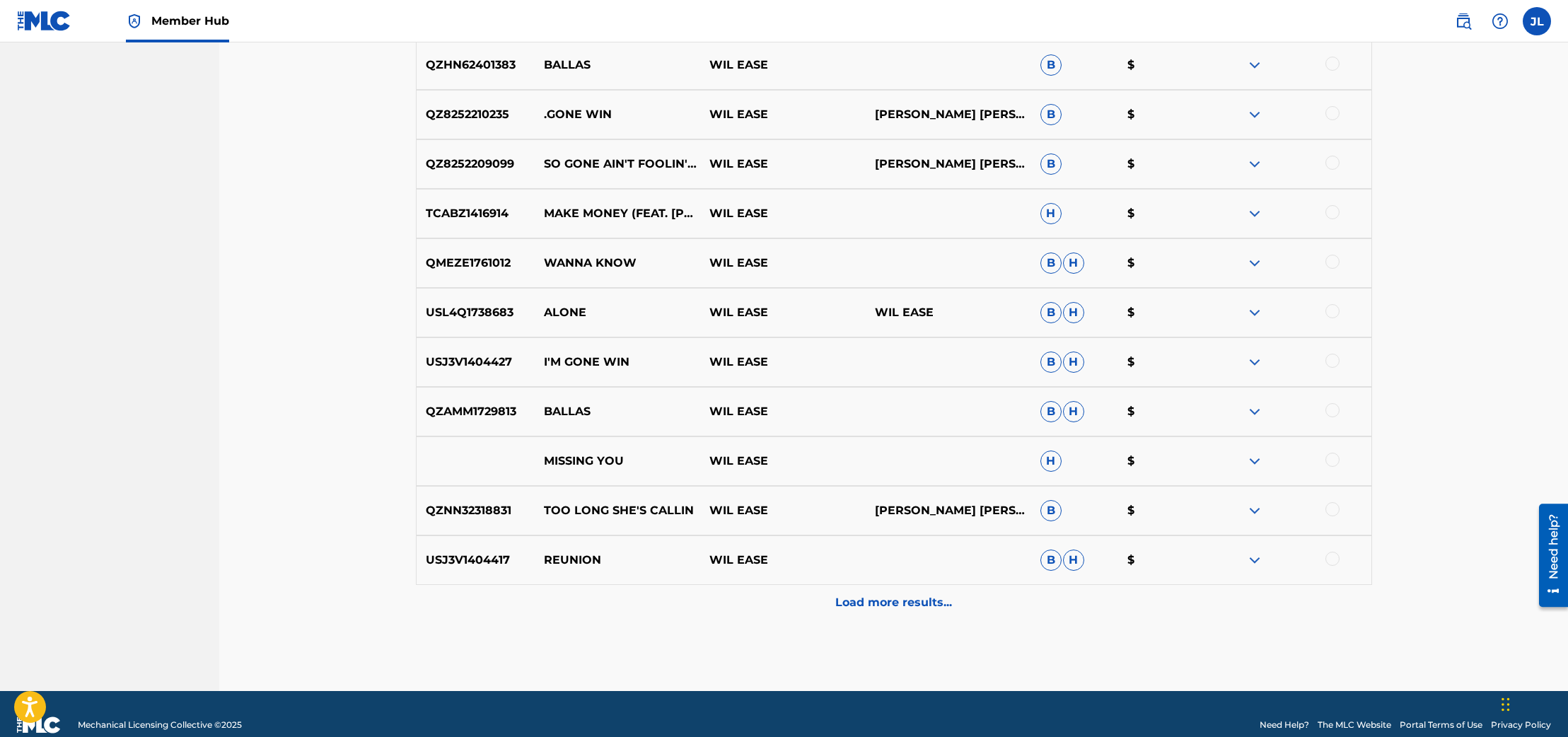
scroll to position [1510, 0]
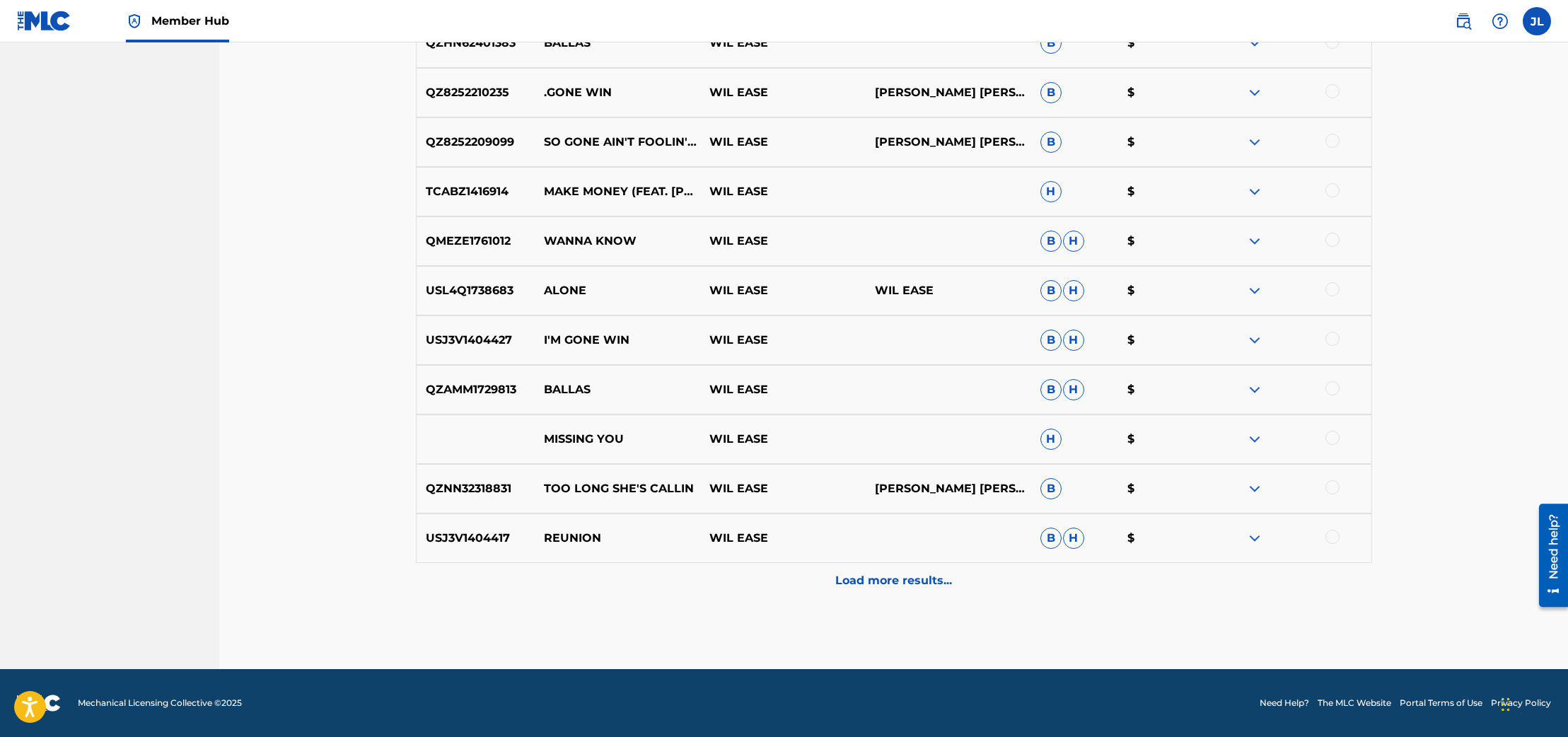
click at [879, 571] on div "Load more results..." at bounding box center [894, 580] width 956 height 36
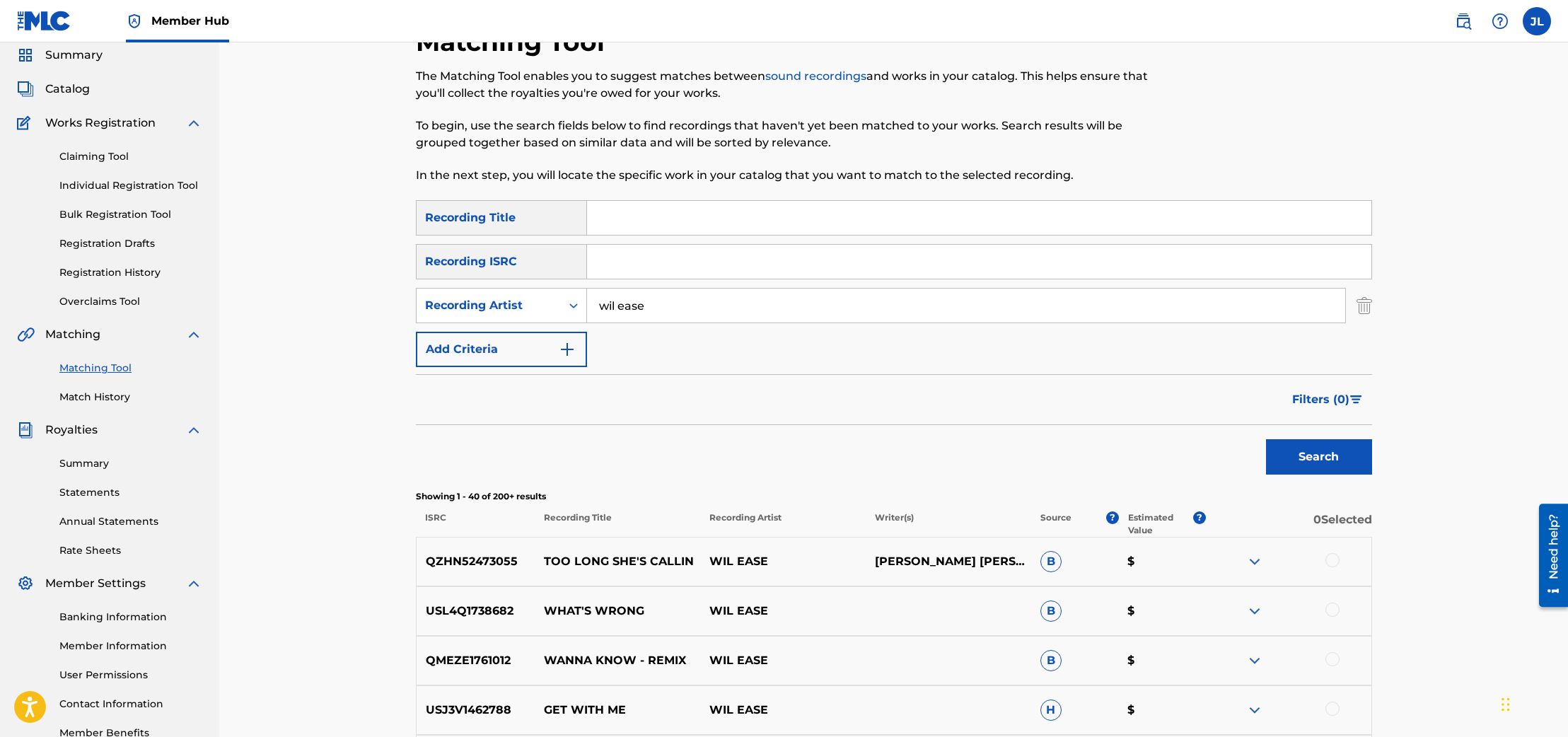
scroll to position [50, 0]
